Goal: Task Accomplishment & Management: Complete application form

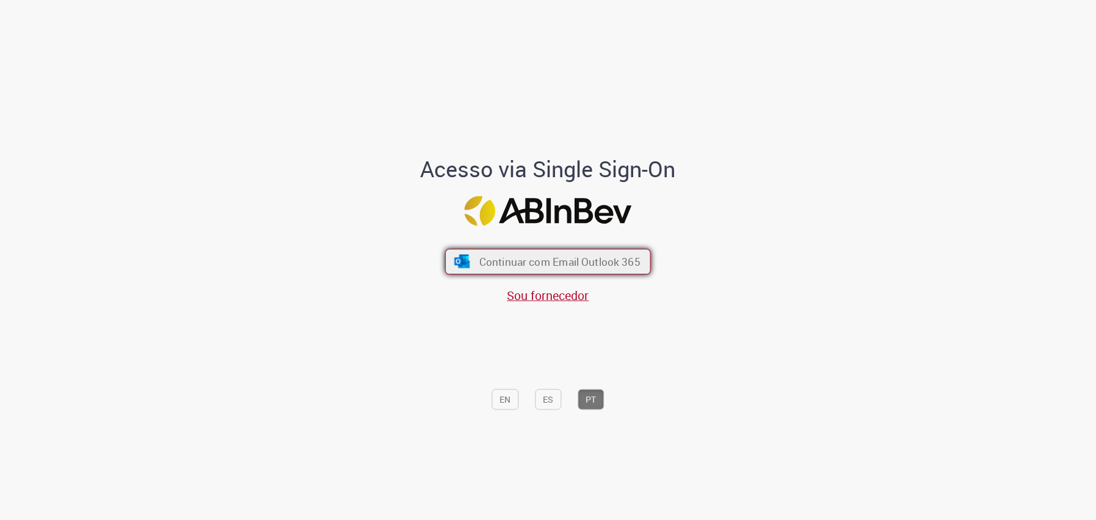
click at [537, 272] on button "Continuar com Email Outlook 365" at bounding box center [548, 262] width 206 height 26
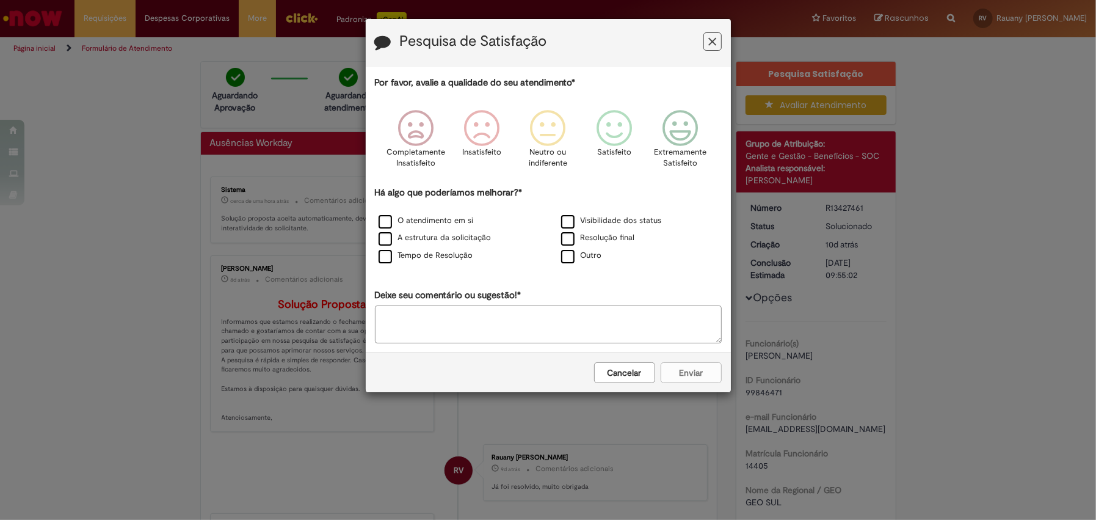
click at [713, 43] on icon "Feedback" at bounding box center [713, 41] width 8 height 13
